Goal: Information Seeking & Learning: Learn about a topic

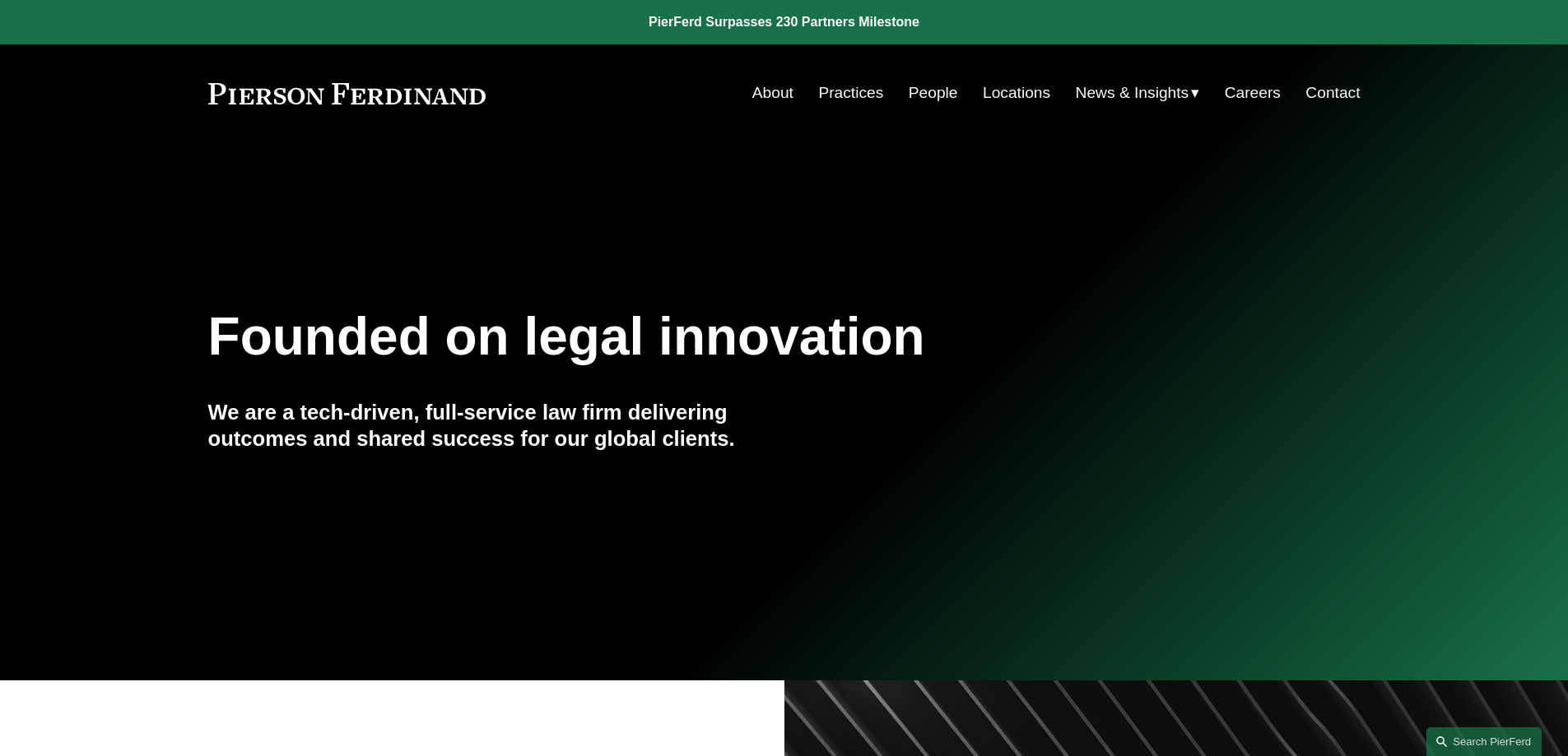
click at [912, 90] on link "People" at bounding box center [934, 92] width 50 height 31
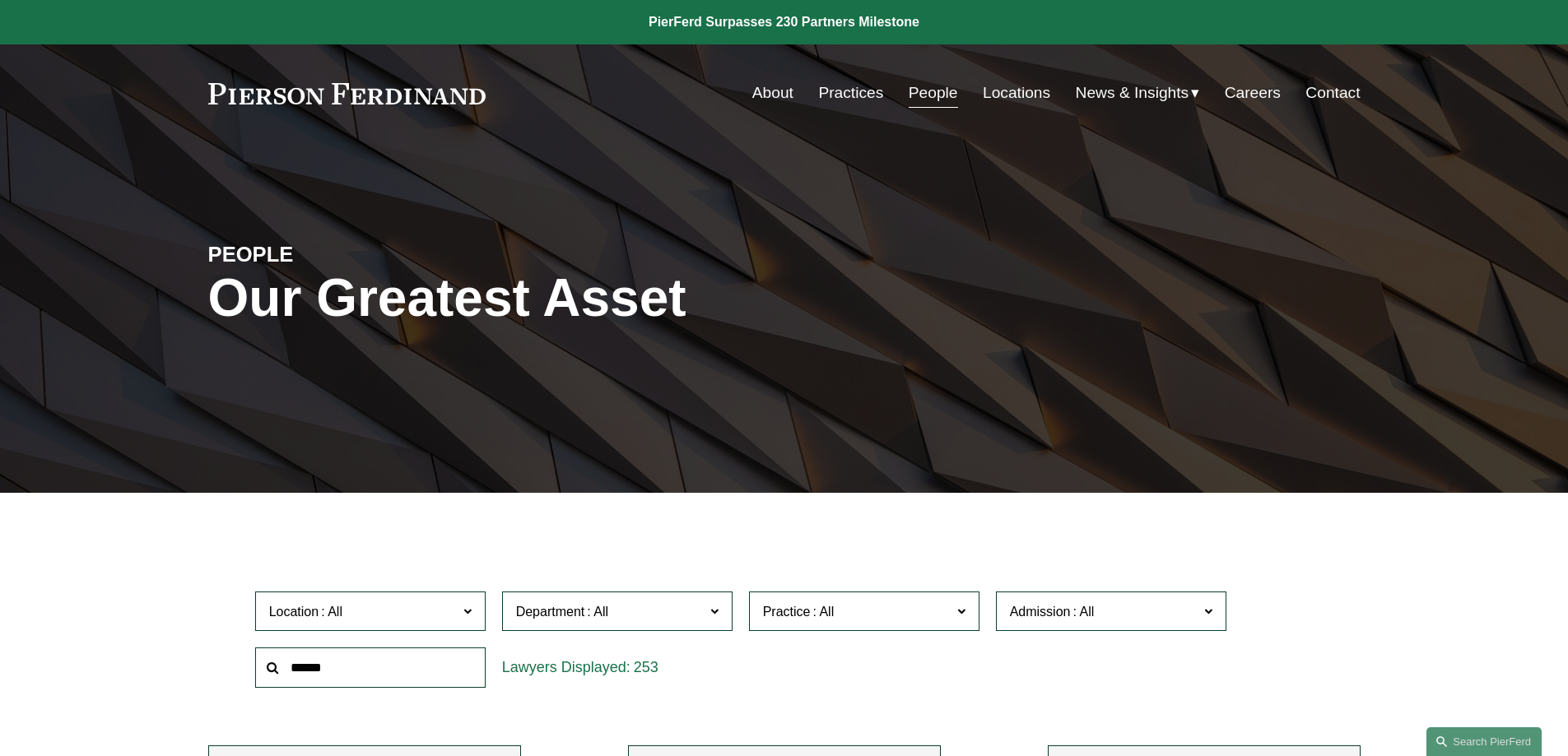
click at [828, 88] on link "Practices" at bounding box center [851, 92] width 65 height 31
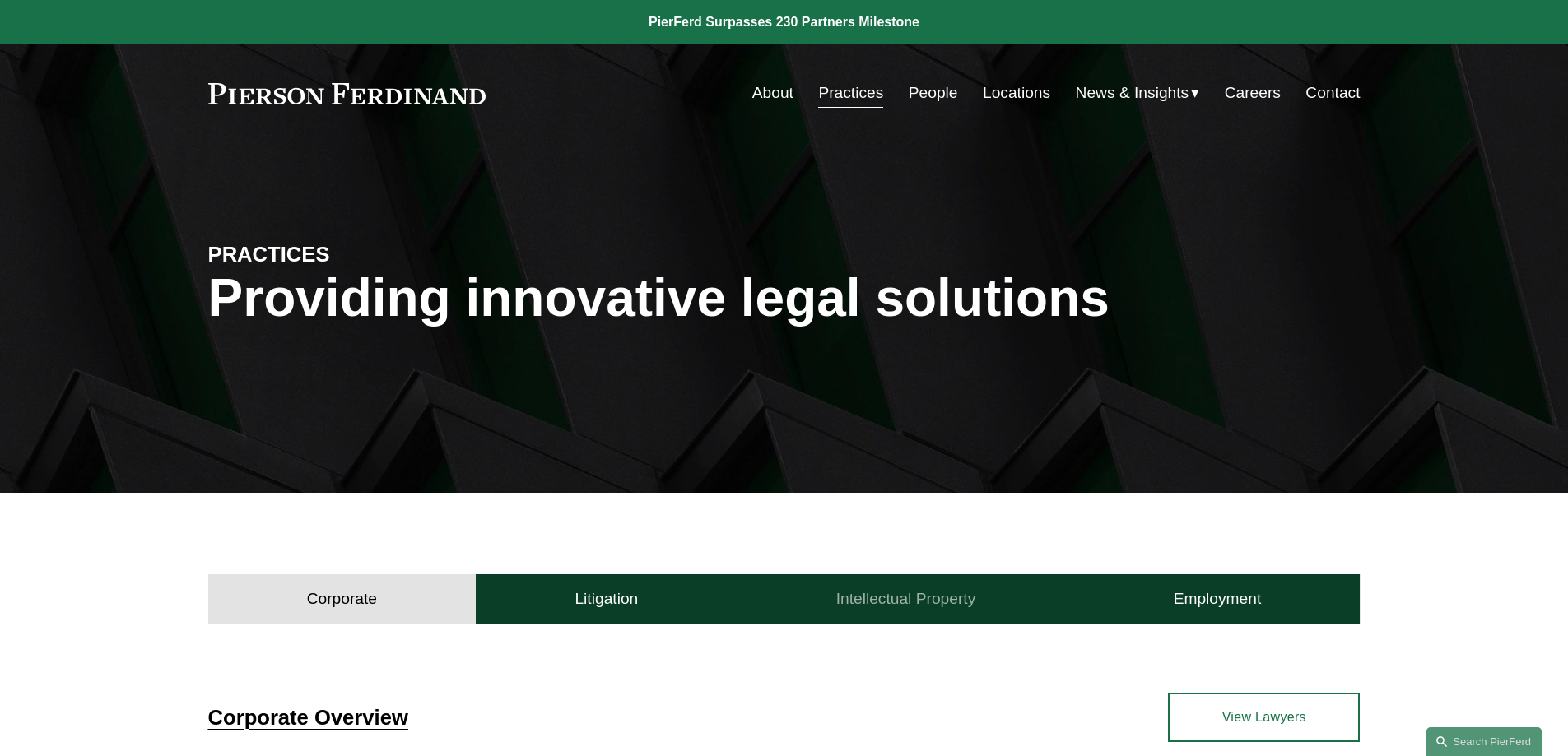
click at [918, 601] on h4 "Intellectual Property" at bounding box center [906, 599] width 140 height 20
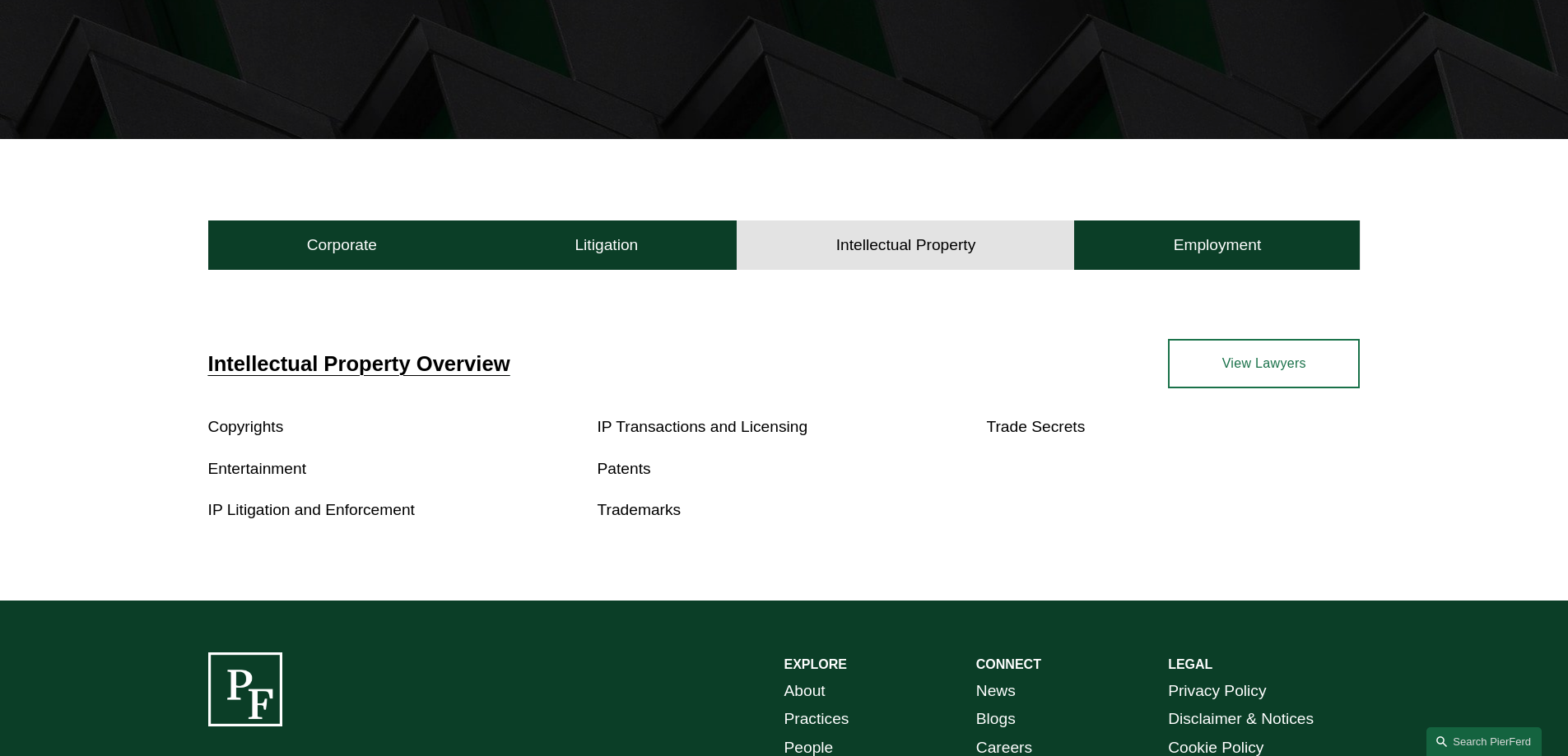
scroll to position [575, 0]
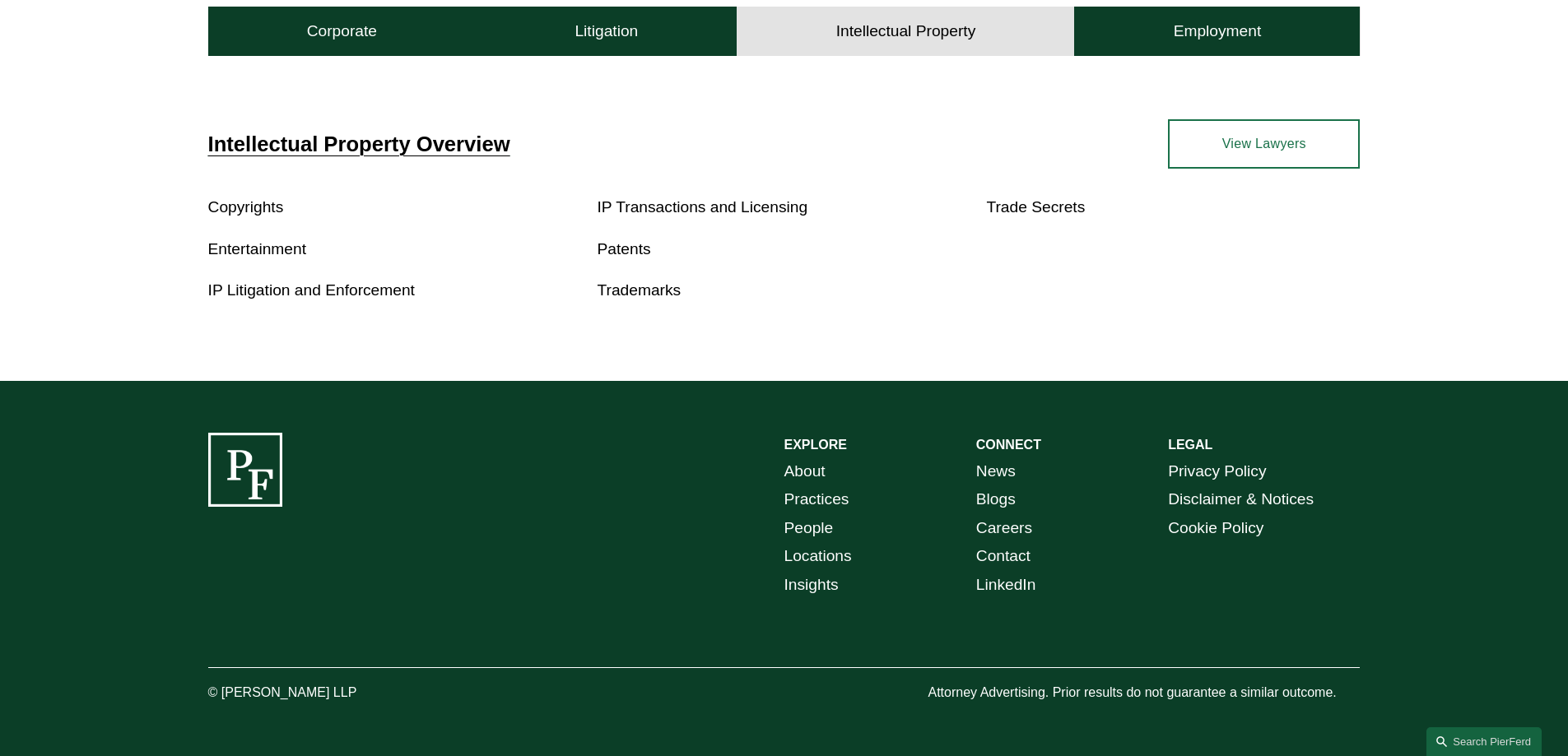
click at [618, 249] on link "Patents" at bounding box center [624, 249] width 53 height 17
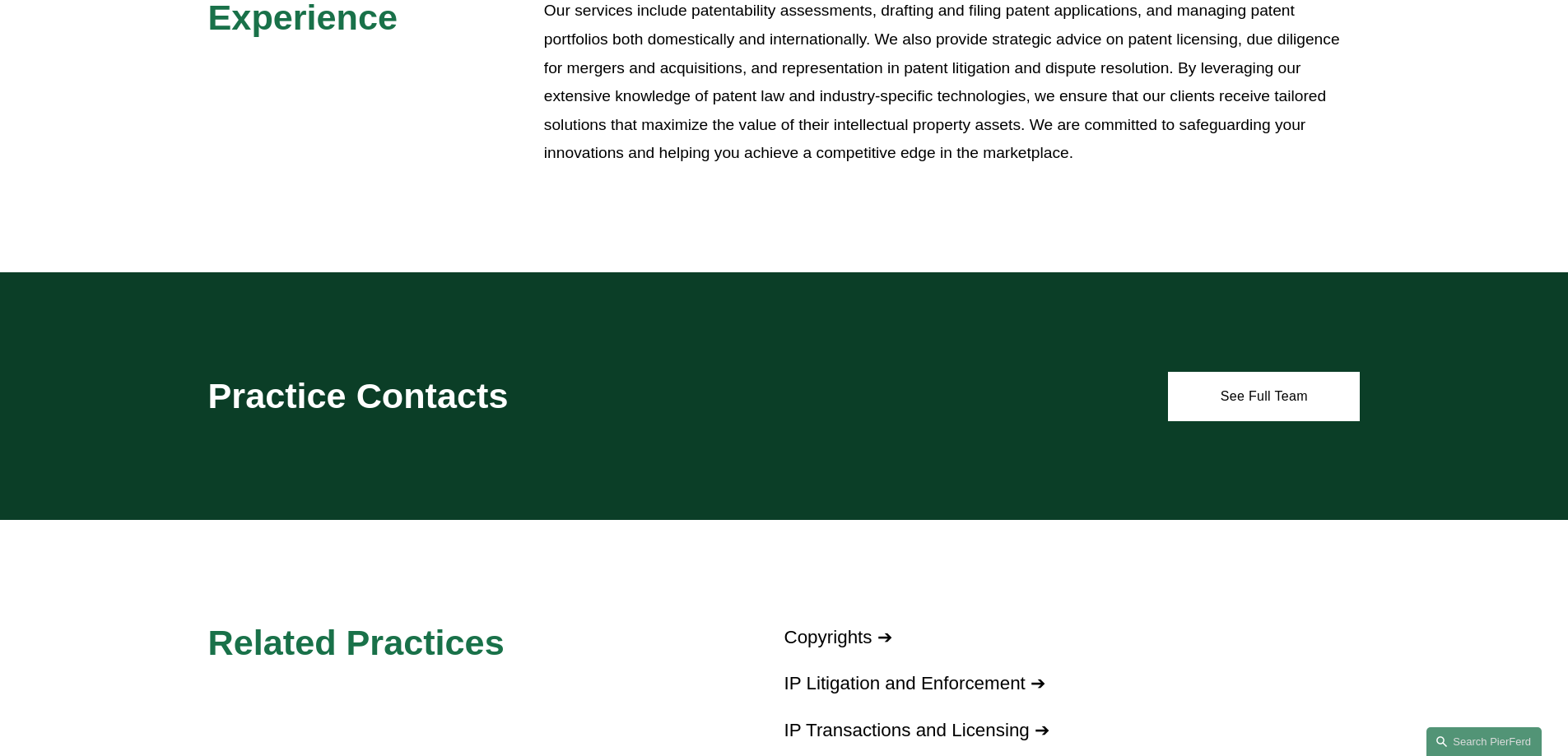
scroll to position [775, 0]
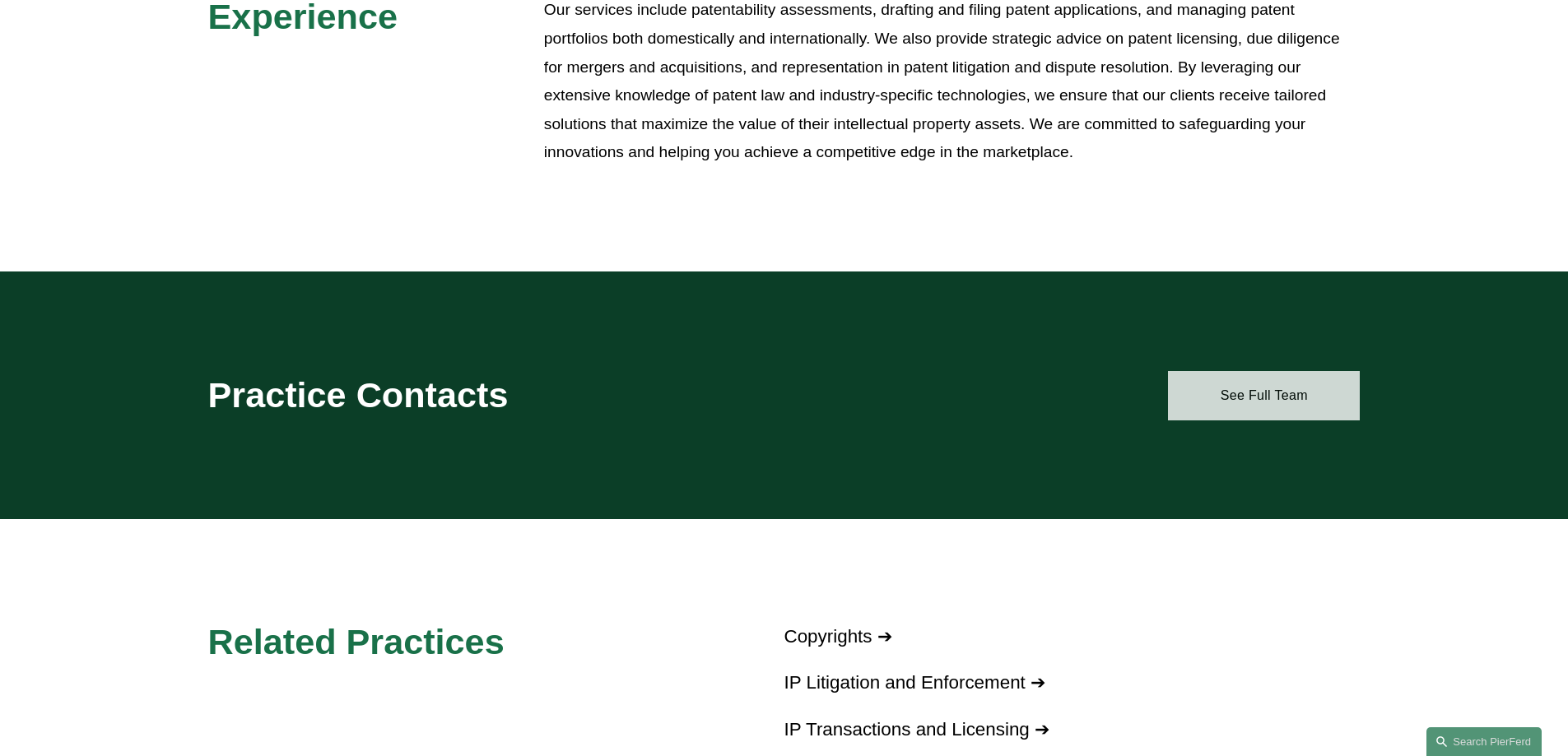
click at [1225, 400] on link "See Full Team" at bounding box center [1263, 396] width 192 height 50
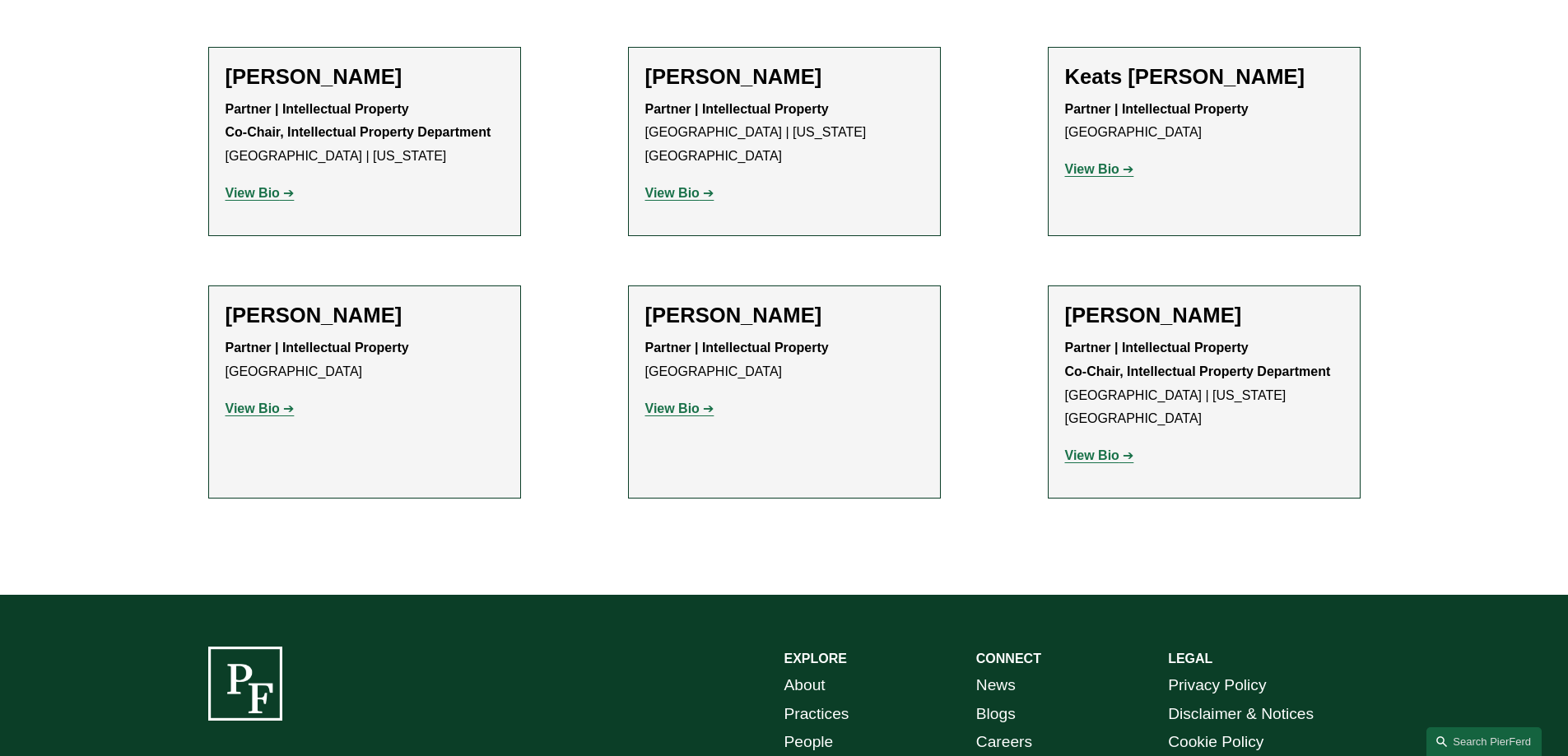
scroll to position [1349, 0]
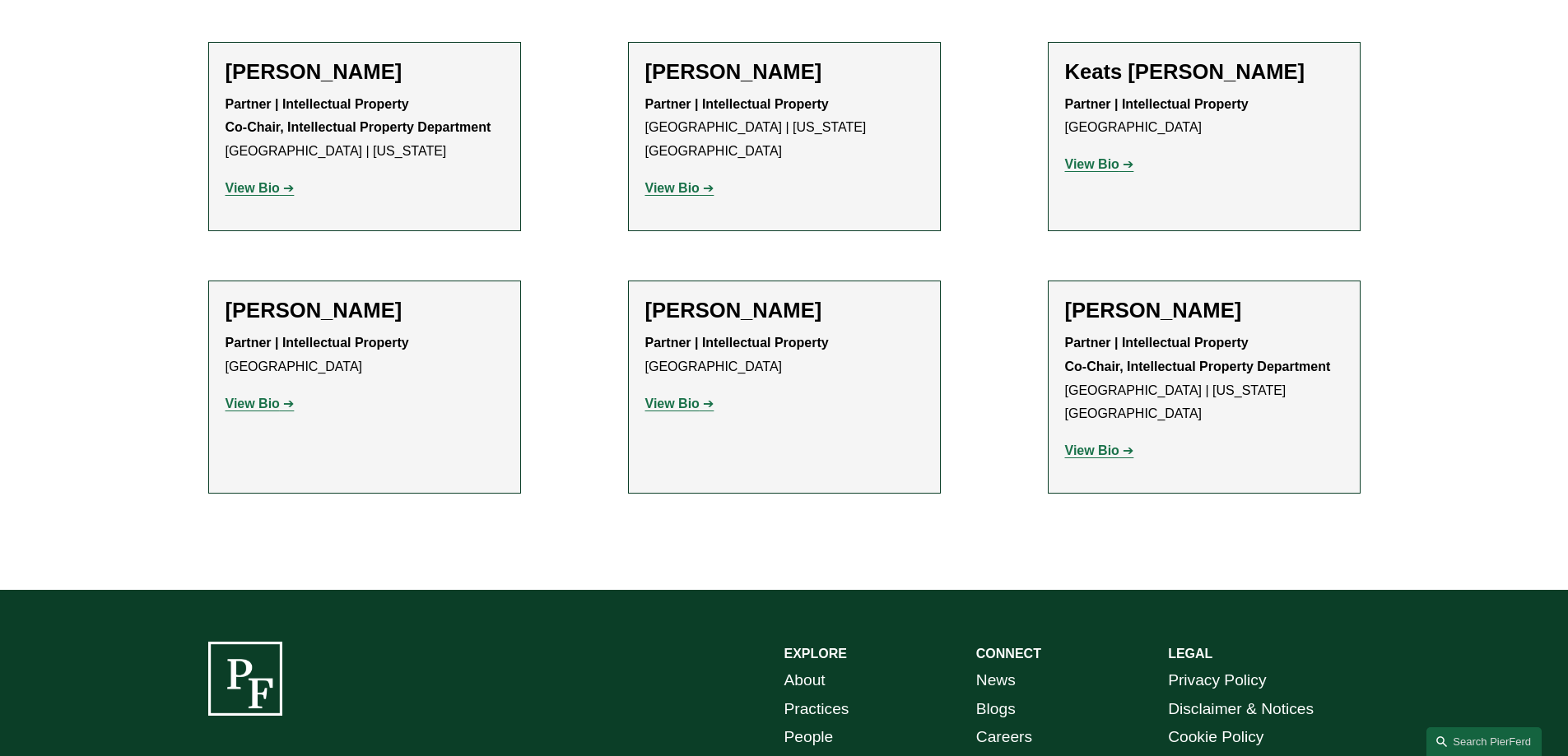
click at [259, 400] on strong "View Bio" at bounding box center [252, 403] width 54 height 14
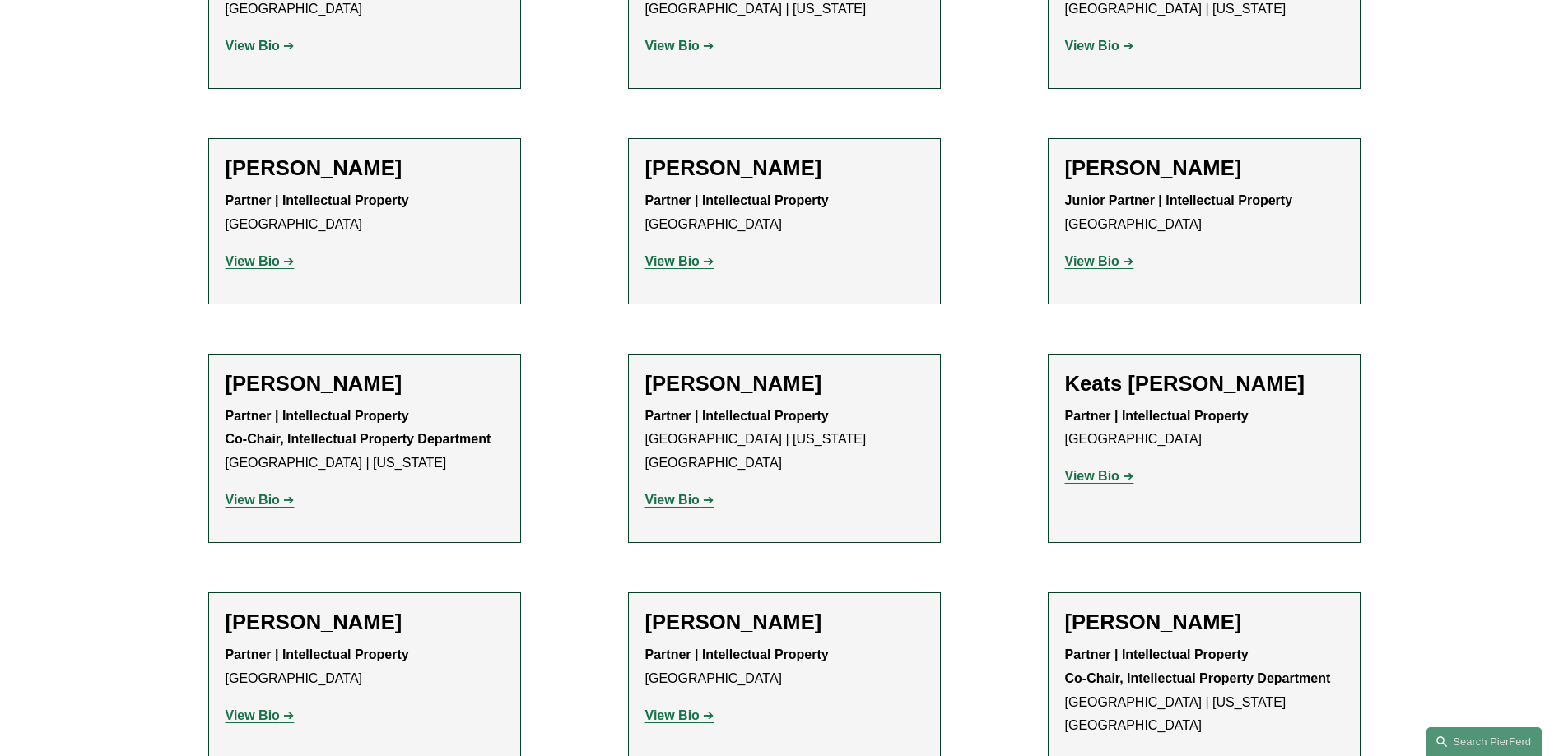
scroll to position [1008, 0]
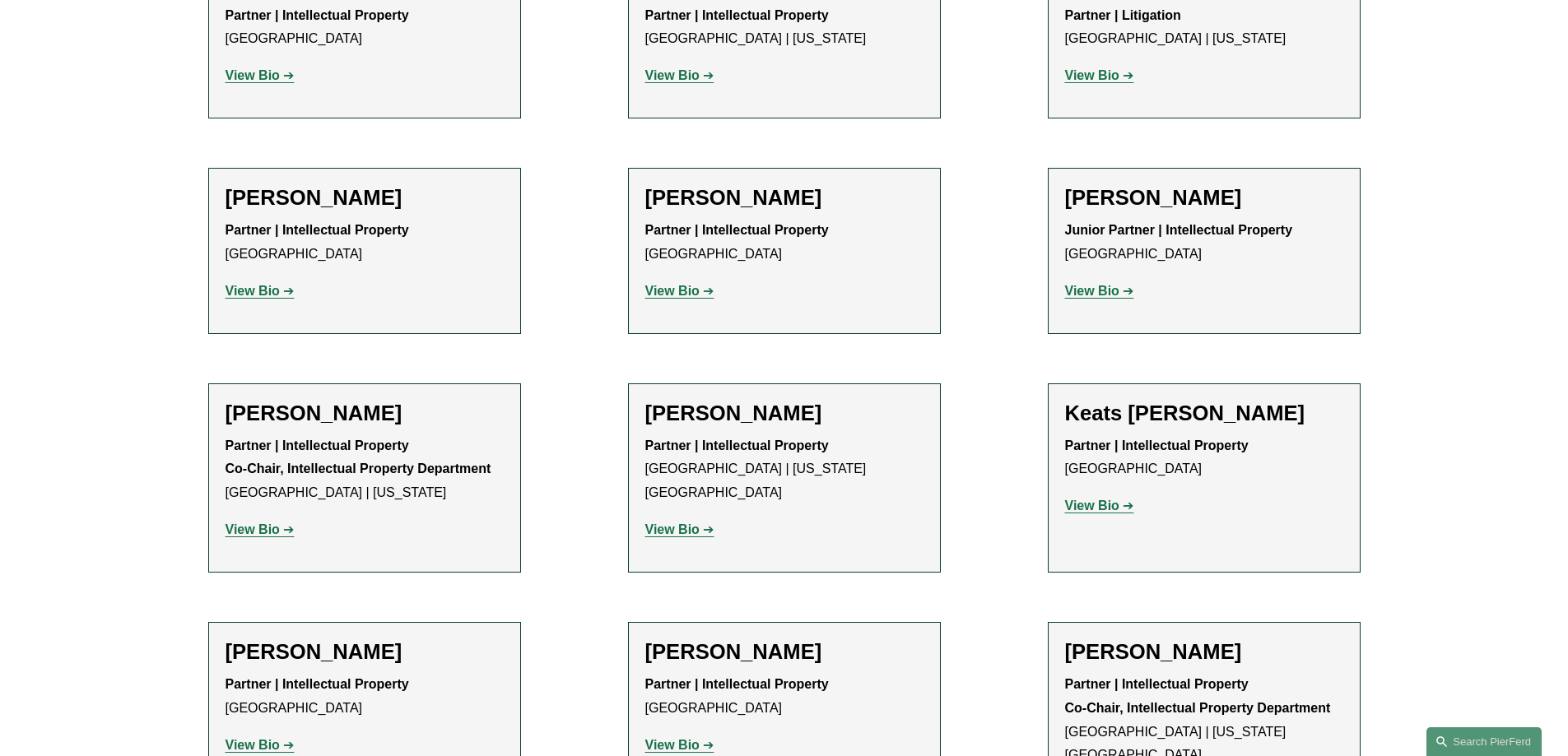
click at [1102, 506] on strong "View Bio" at bounding box center [1092, 505] width 54 height 14
click at [1099, 510] on strong "View Bio" at bounding box center [1092, 505] width 54 height 14
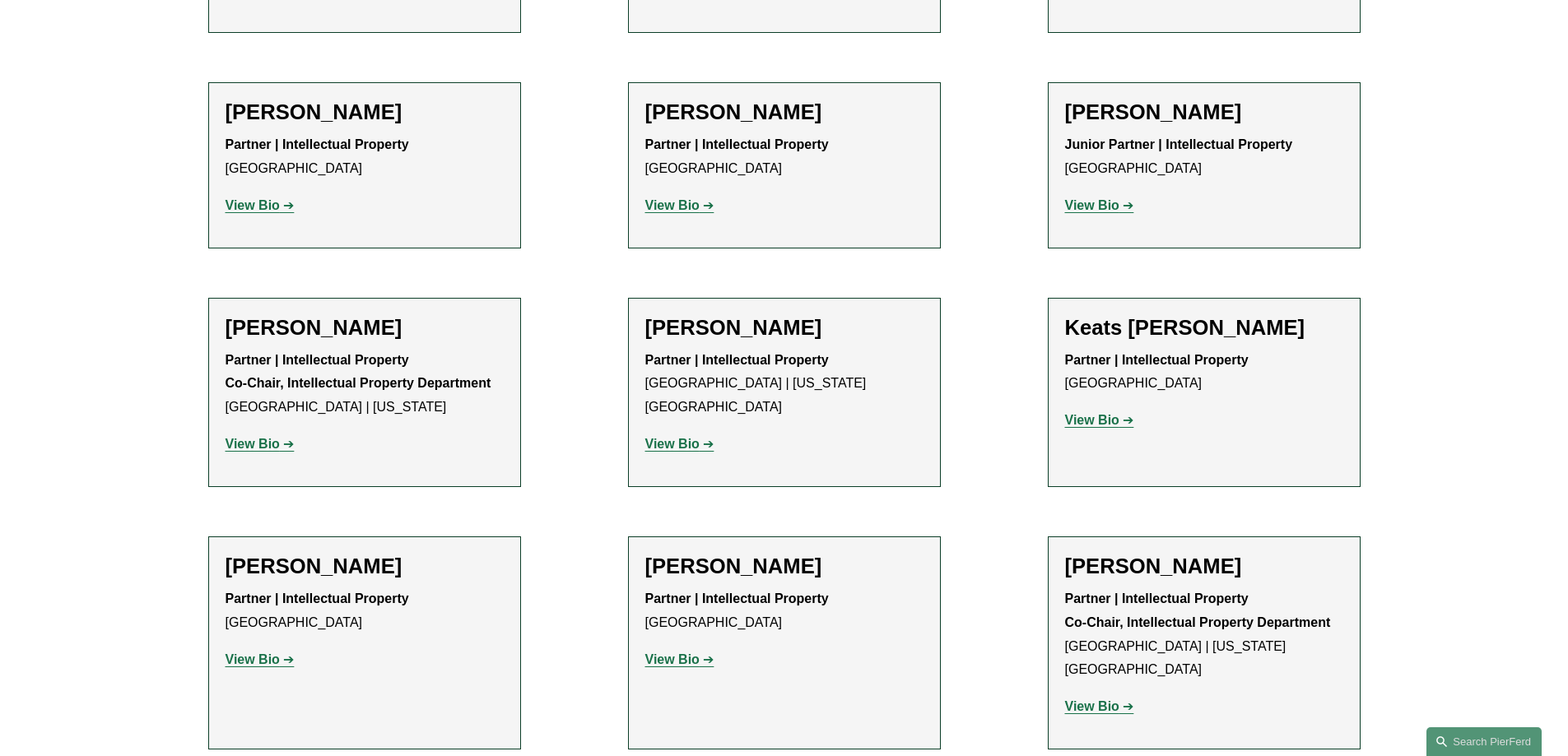
scroll to position [1098, 0]
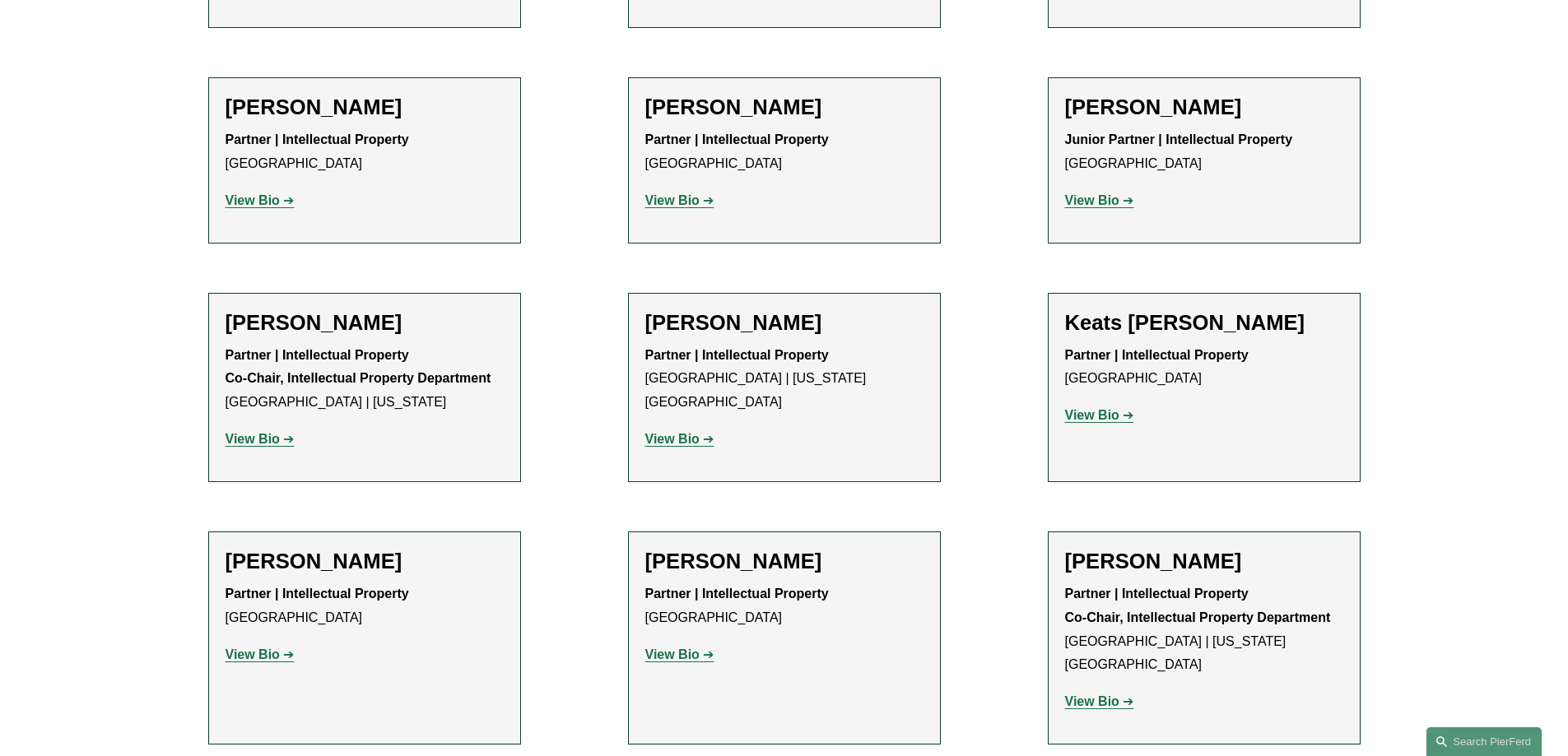
click at [684, 194] on strong "View Bio" at bounding box center [671, 200] width 54 height 14
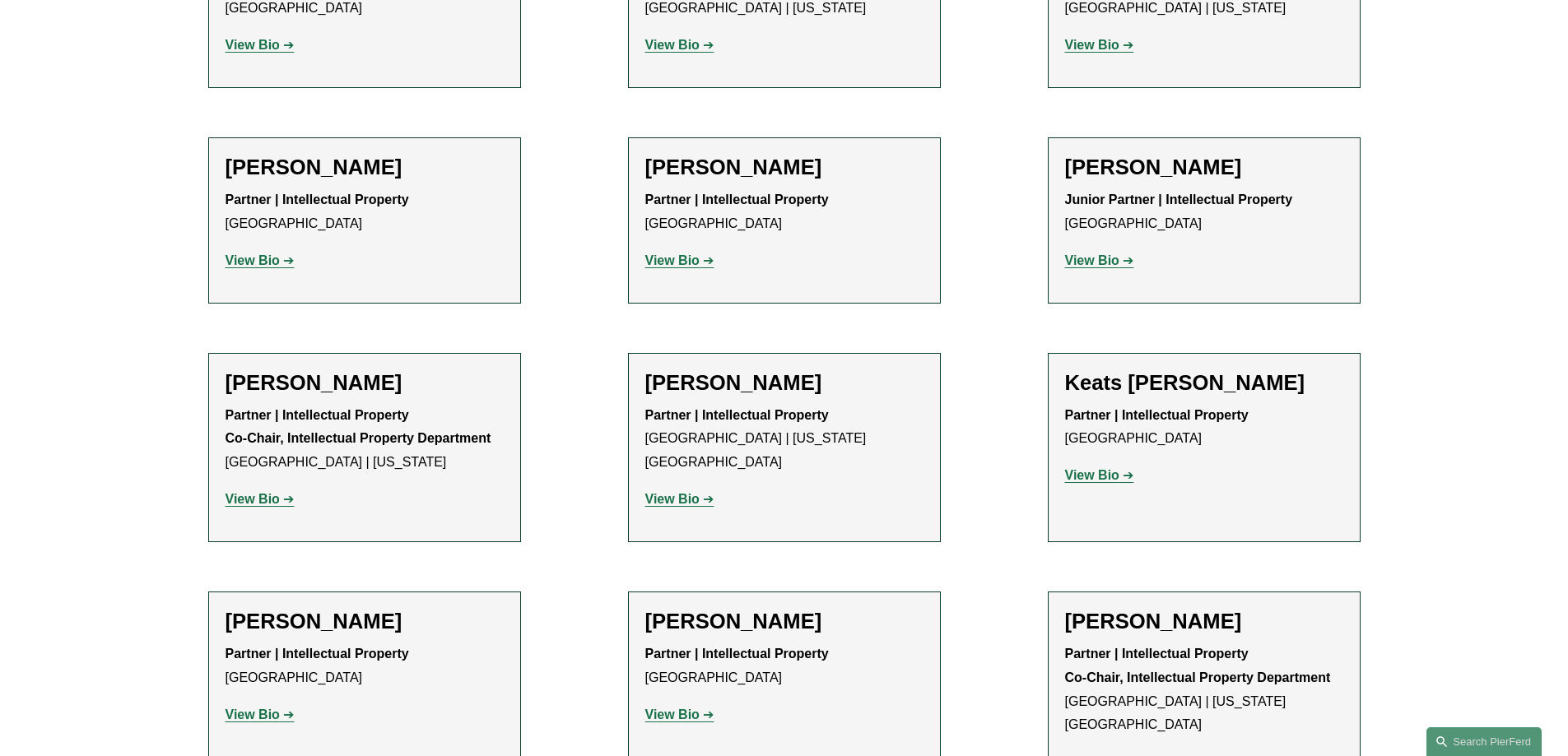
scroll to position [1013, 0]
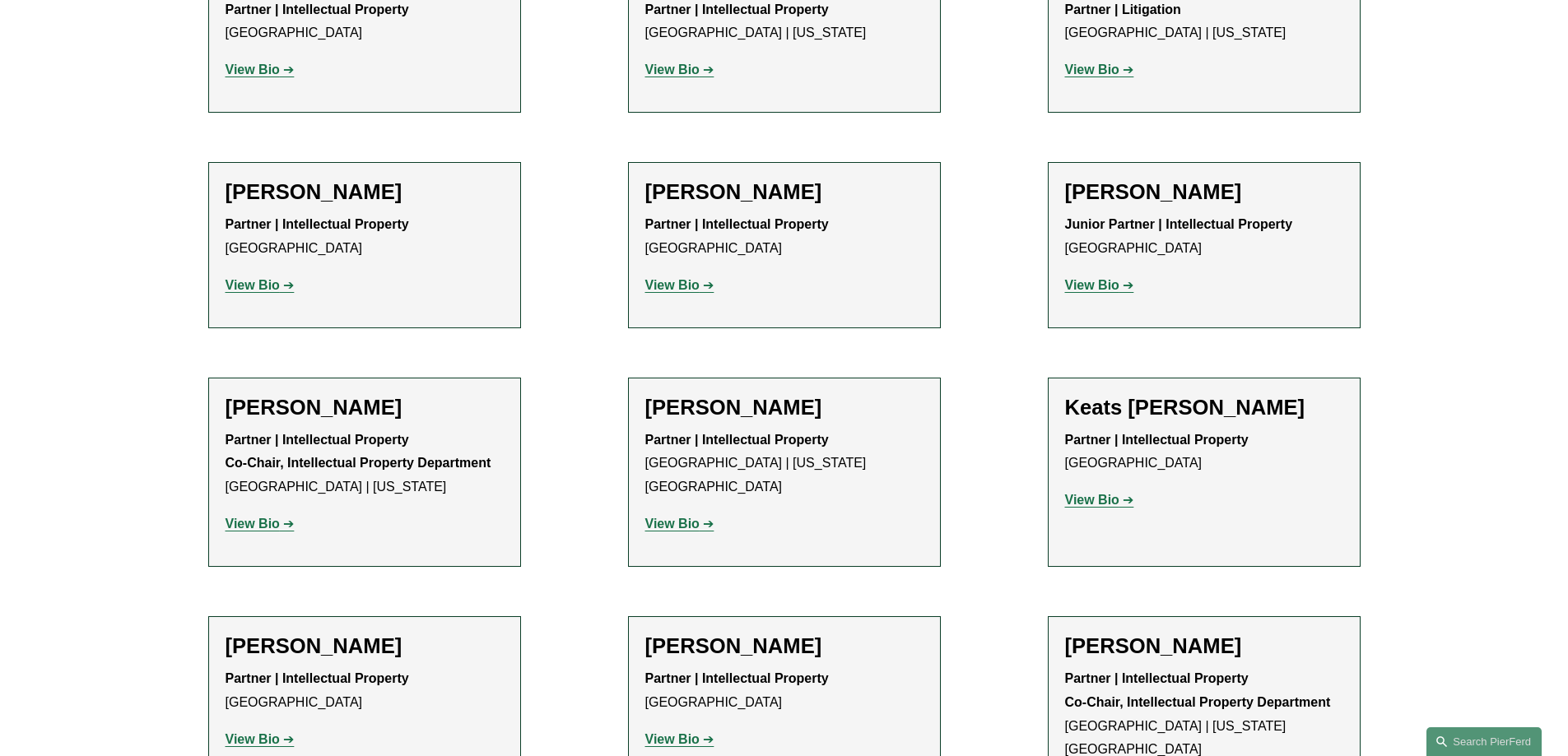
click at [266, 529] on strong "View Bio" at bounding box center [252, 523] width 54 height 14
